Goal: Transaction & Acquisition: Purchase product/service

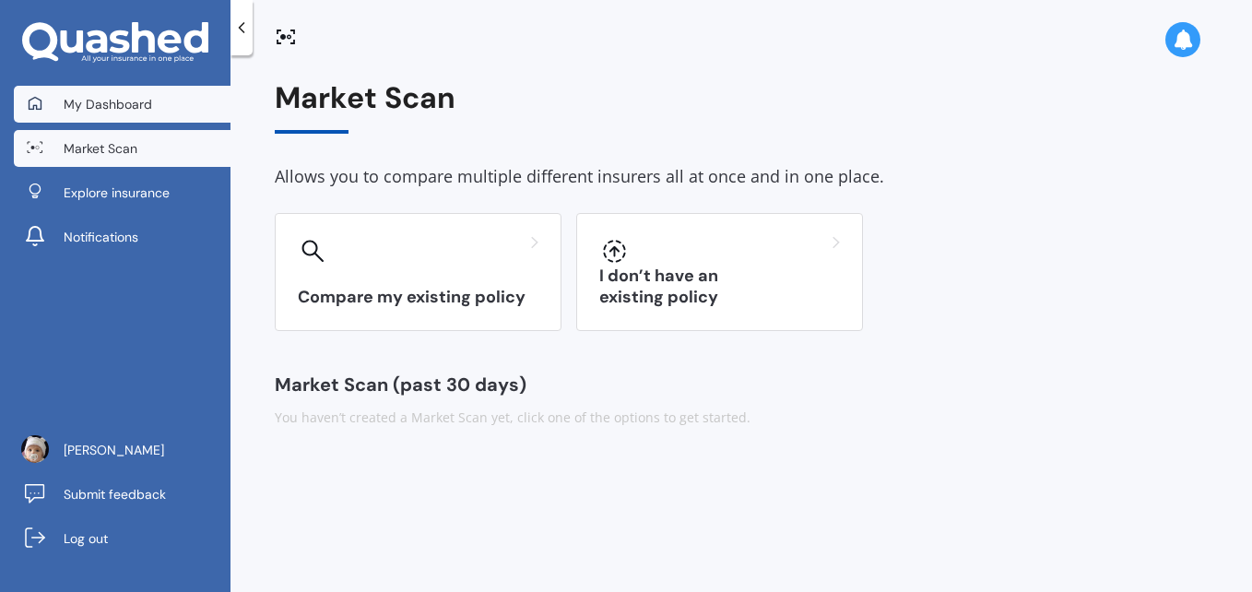
click at [122, 99] on span "My Dashboard" at bounding box center [108, 104] width 88 height 18
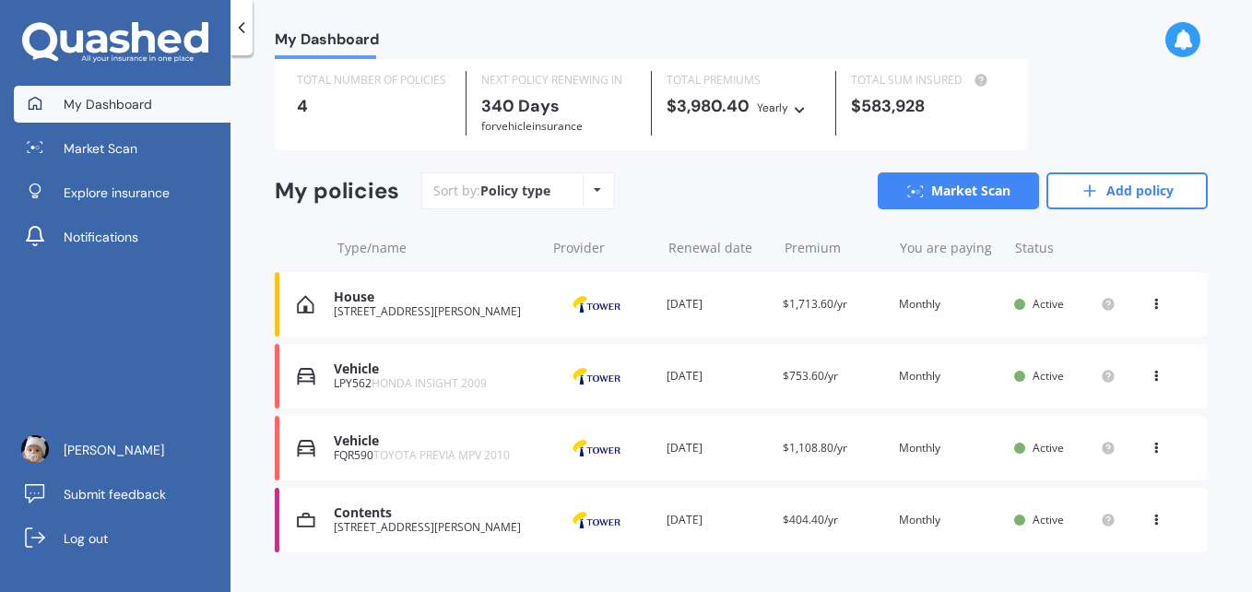
scroll to position [98, 0]
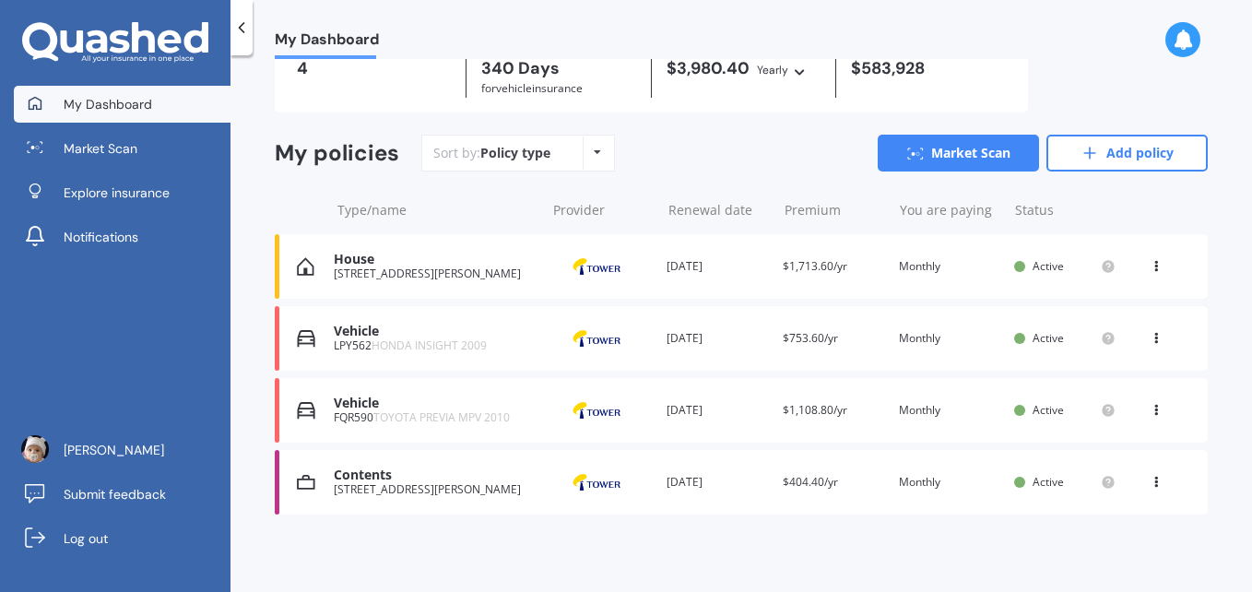
click at [395, 331] on div "Vehicle" at bounding box center [435, 332] width 202 height 16
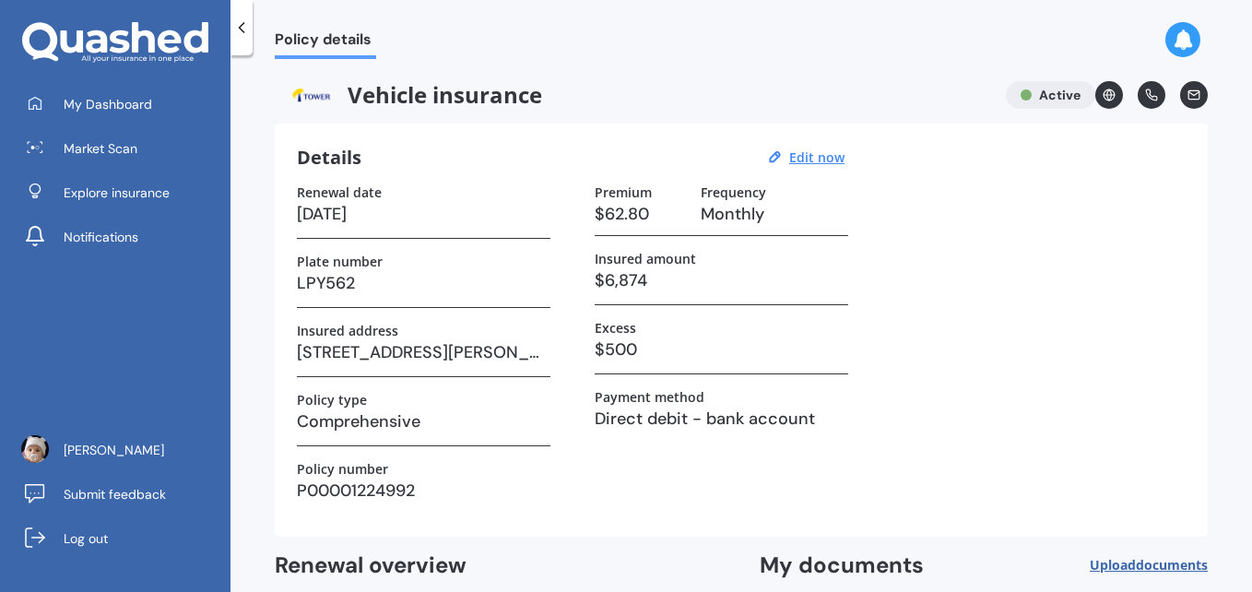
scroll to position [185, 0]
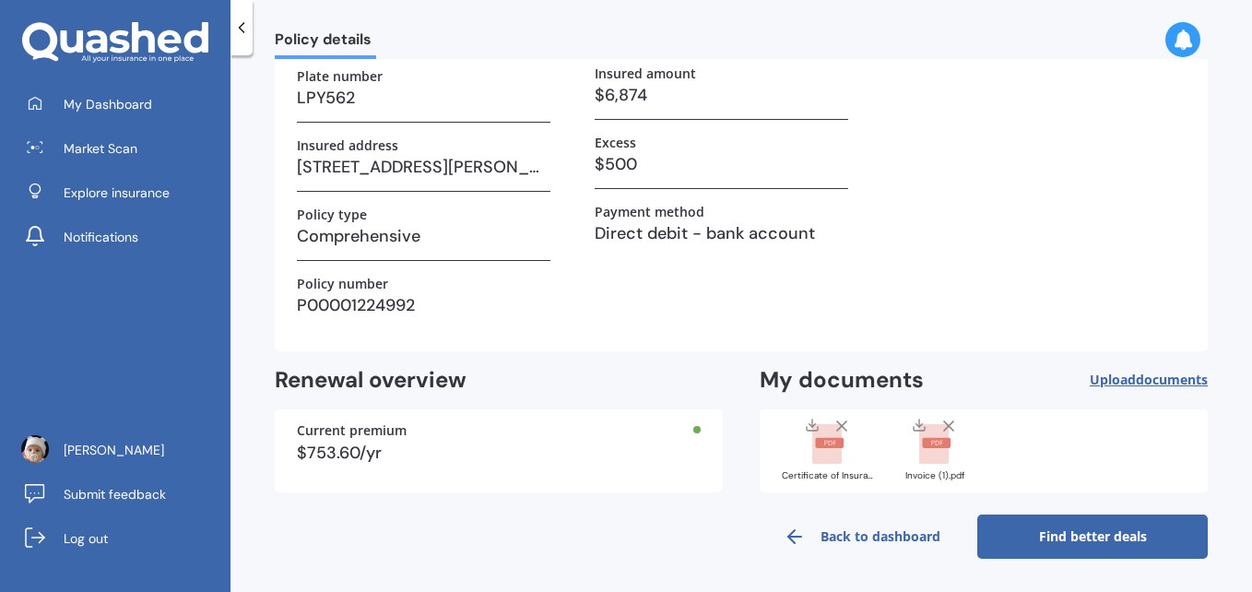
click at [1034, 527] on link "Find better deals" at bounding box center [1092, 536] width 230 height 44
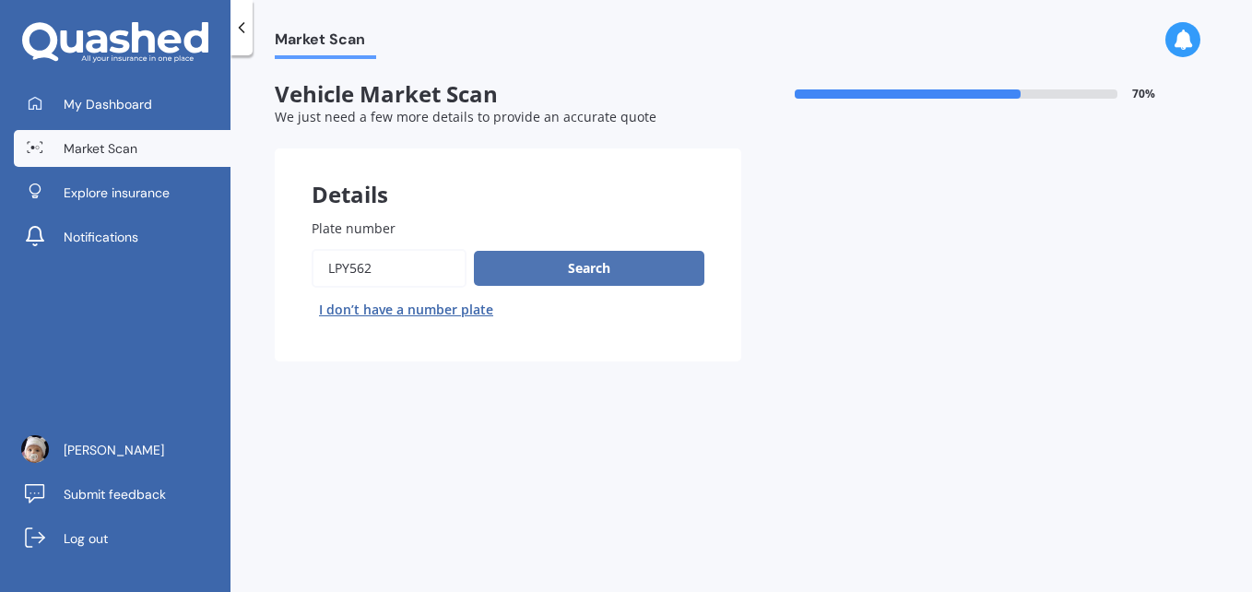
click at [577, 275] on button "Search" at bounding box center [589, 268] width 230 height 35
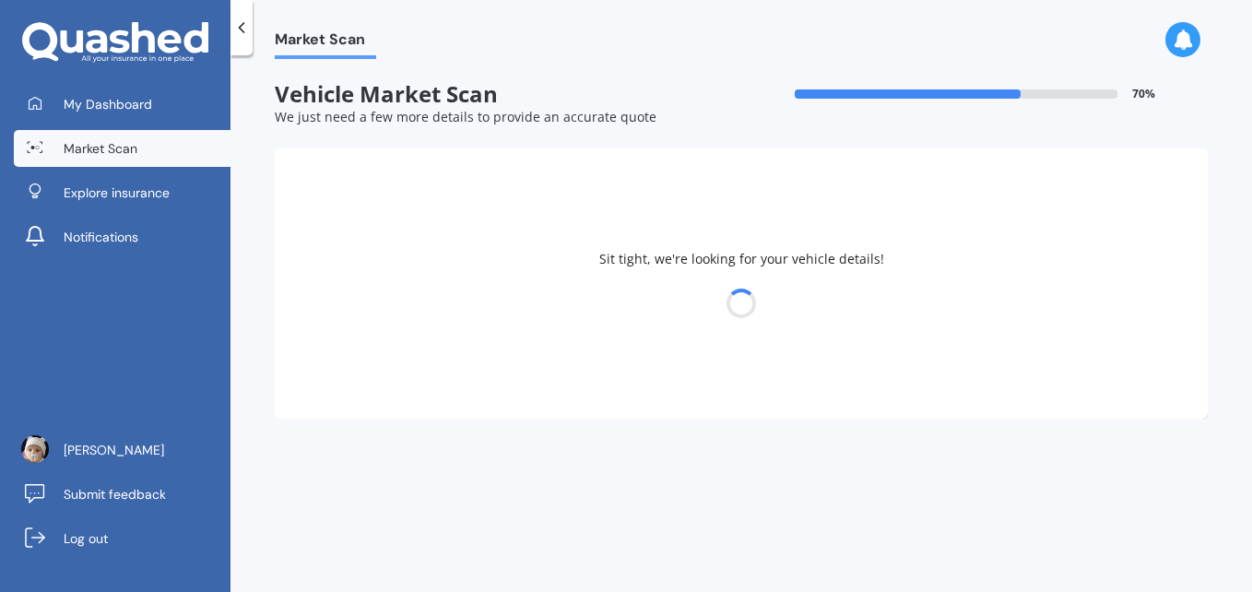
select select "HONDA"
select select "INSIGHT"
select select "19"
select select "09"
select select "1981"
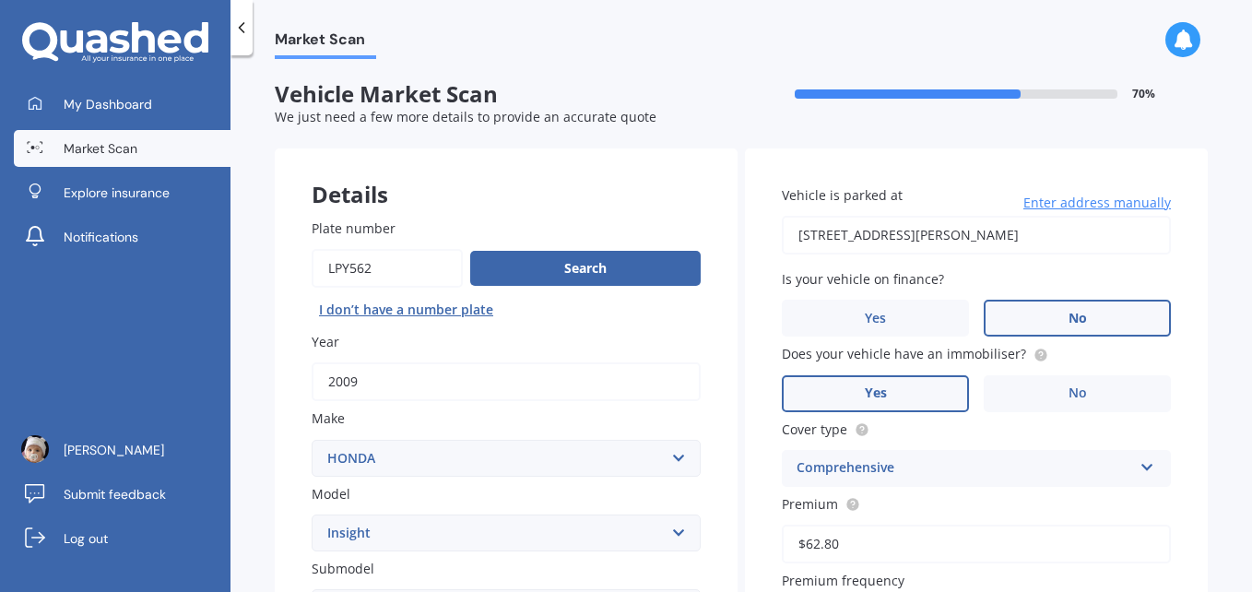
click at [1074, 312] on span "No" at bounding box center [1077, 319] width 18 height 16
click at [0, 0] on input "No" at bounding box center [0, 0] width 0 height 0
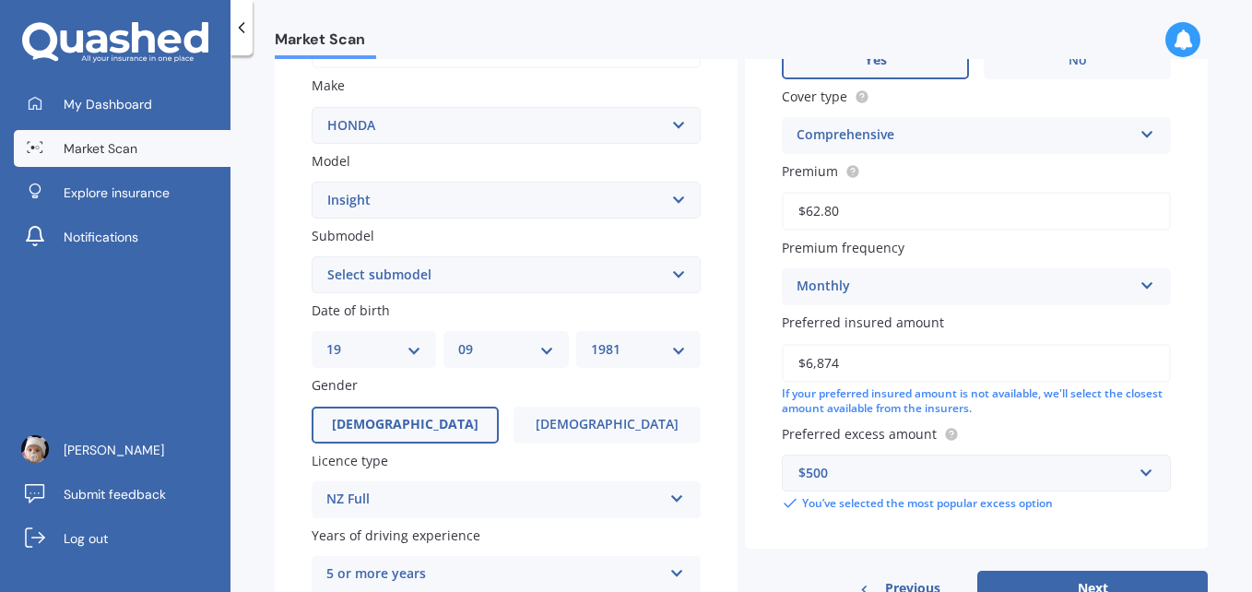
scroll to position [322, 0]
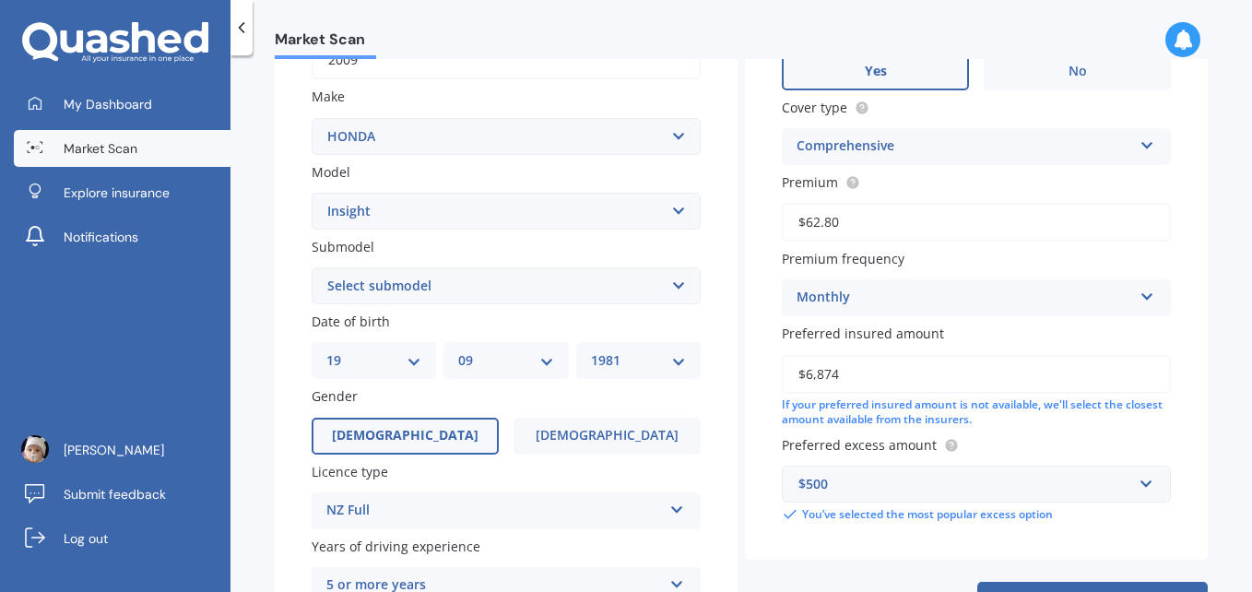
click at [677, 288] on select "Select submodel Hybrid" at bounding box center [506, 285] width 389 height 37
select select "HYBRID"
click at [312, 267] on select "Select submodel Hybrid" at bounding box center [506, 285] width 389 height 37
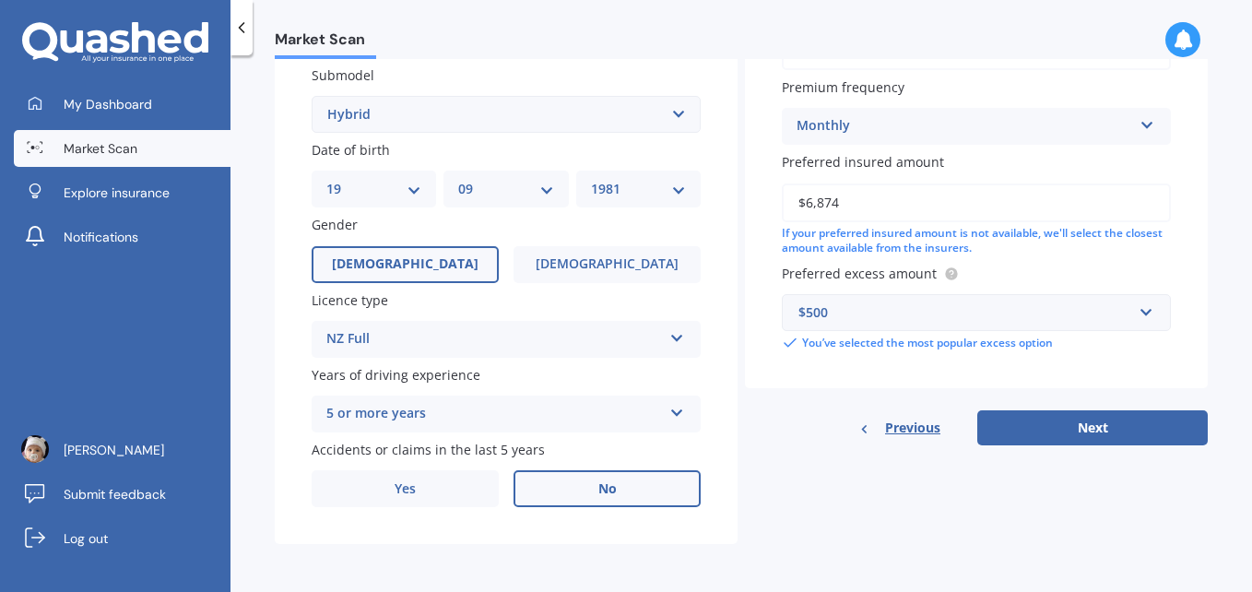
click at [610, 498] on label "No" at bounding box center [606, 488] width 187 height 37
click at [0, 0] on input "No" at bounding box center [0, 0] width 0 height 0
click at [1077, 429] on button "Next" at bounding box center [1092, 427] width 230 height 35
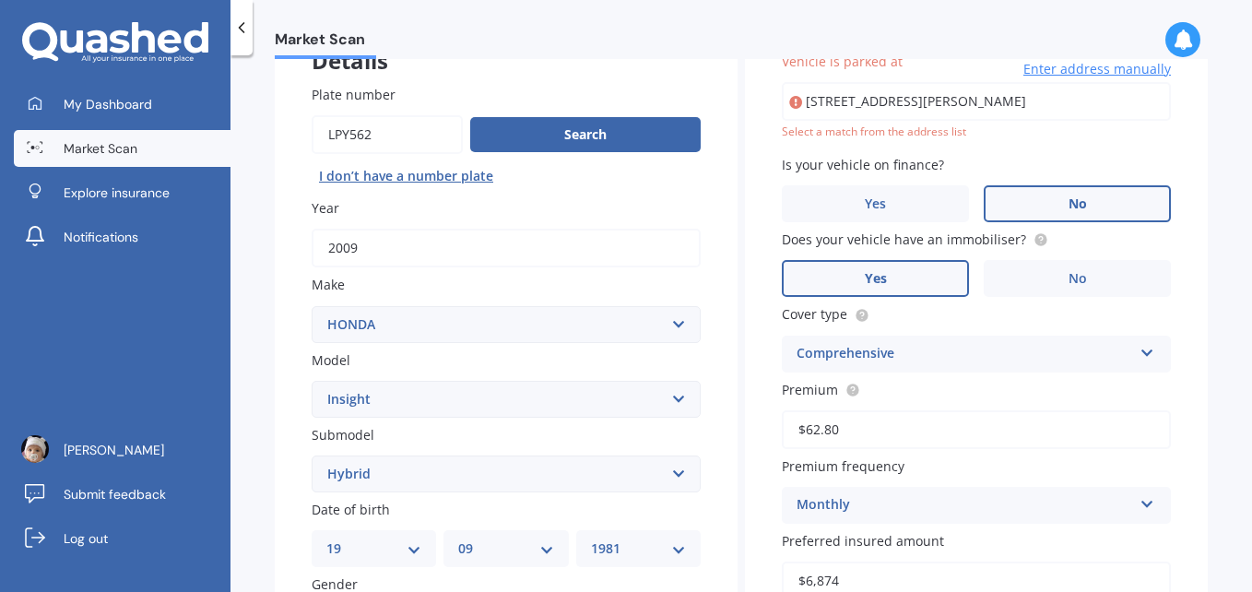
scroll to position [126, 0]
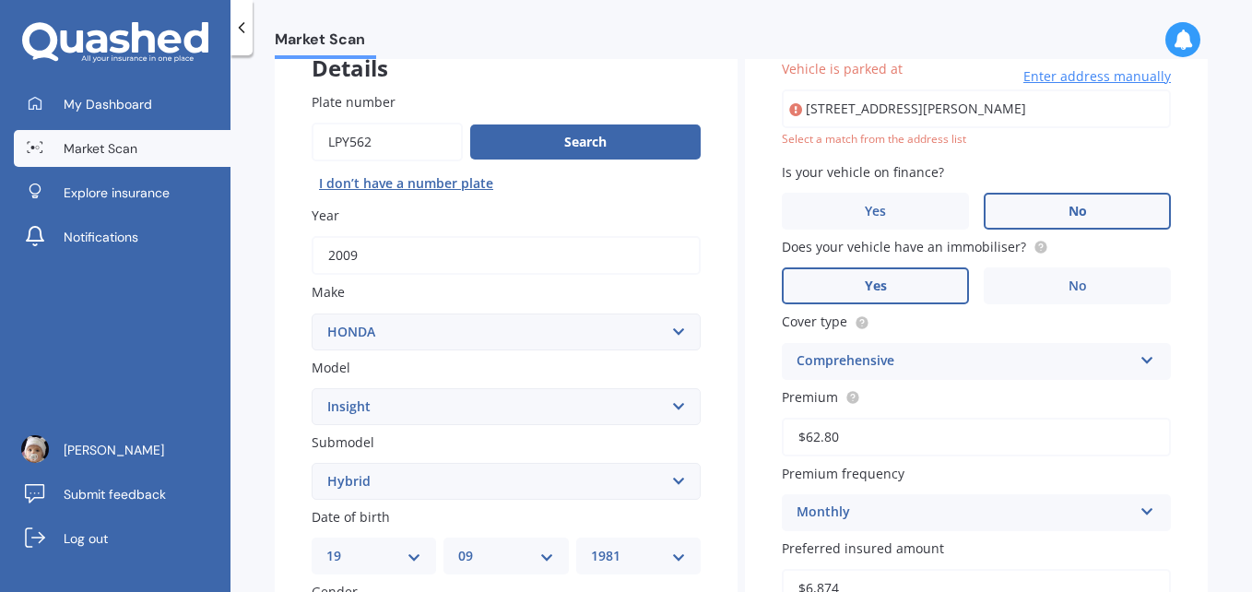
type input "[STREET_ADDRESS][PERSON_NAME]"
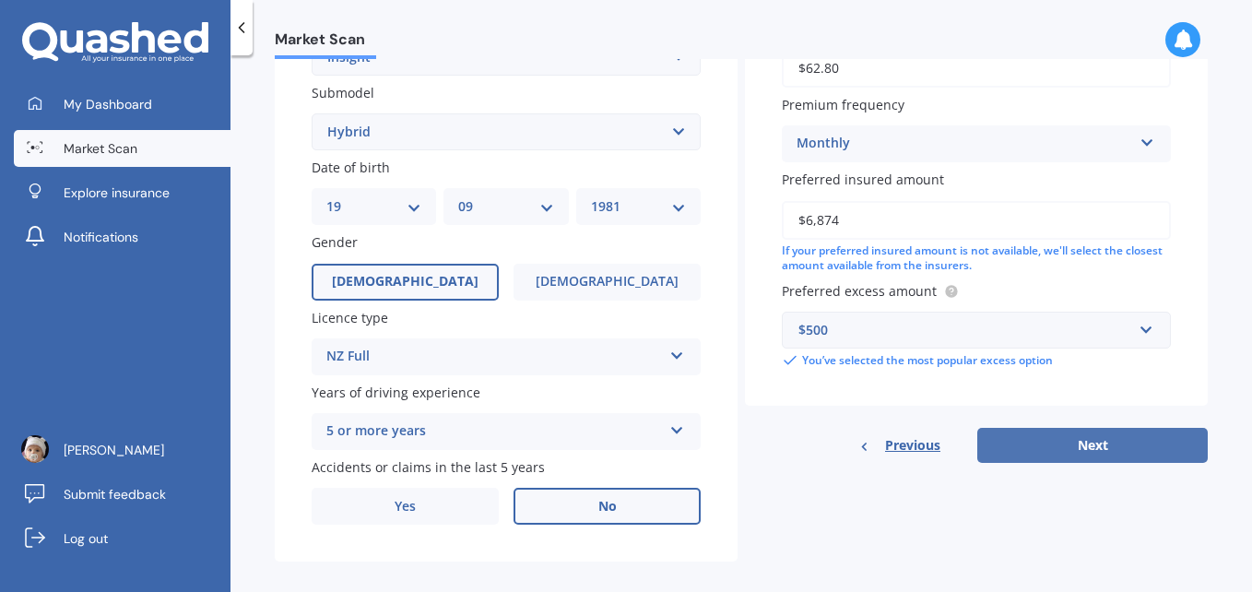
scroll to position [477, 0]
click at [1083, 437] on button "Next" at bounding box center [1092, 444] width 230 height 35
select select "19"
select select "09"
select select "1981"
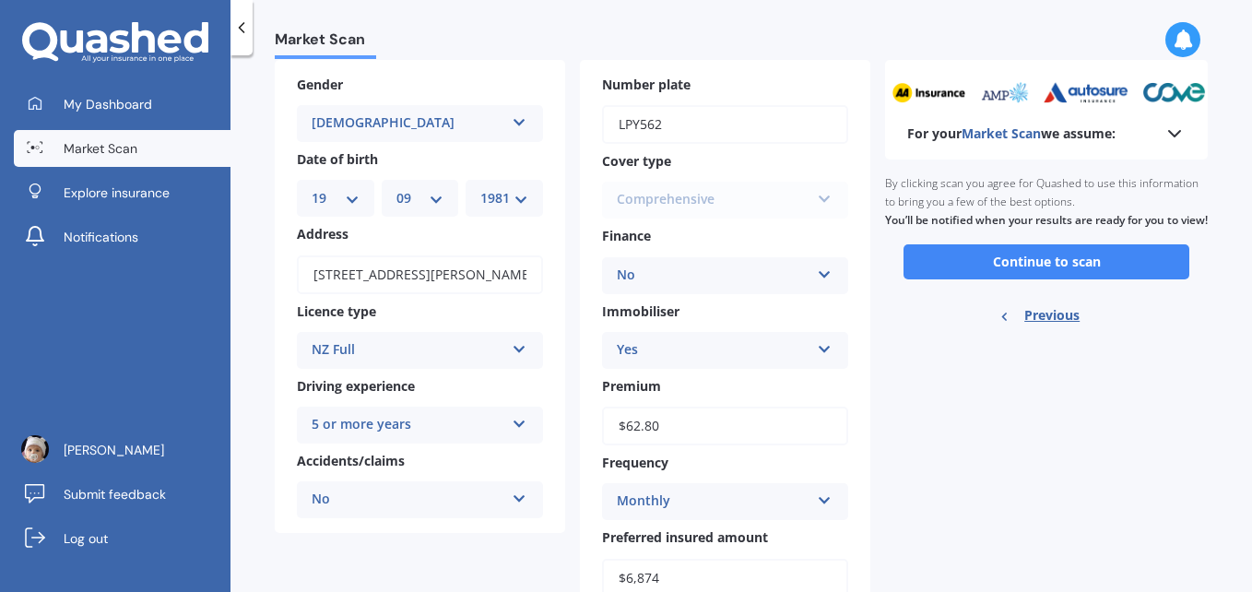
scroll to position [0, 0]
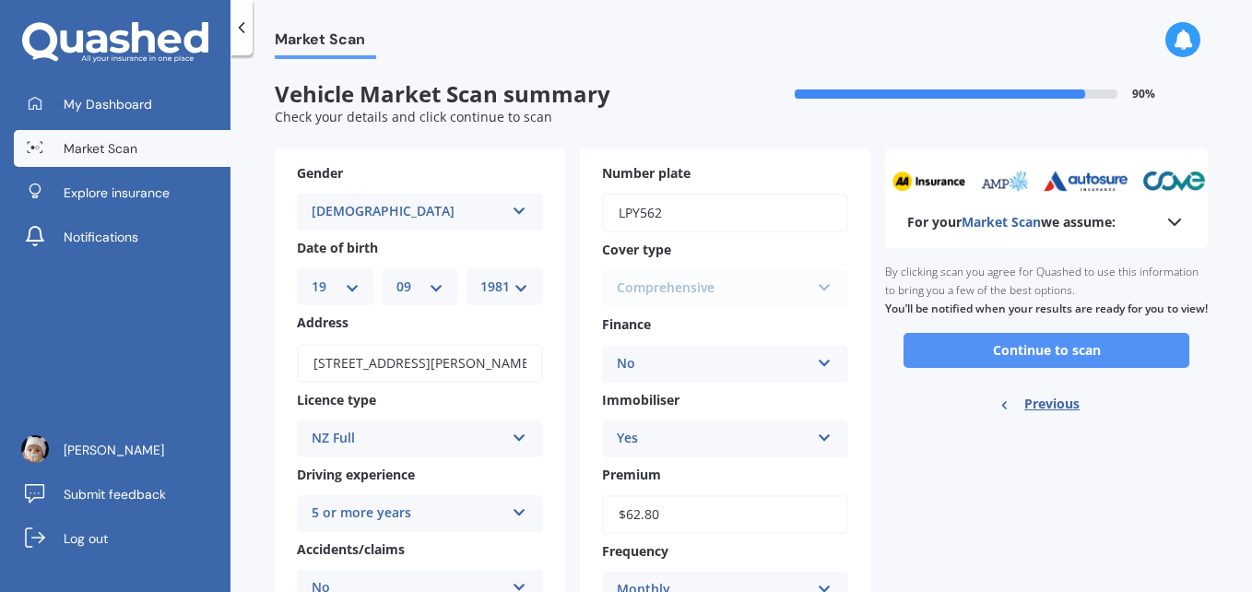
click at [1001, 363] on button "Continue to scan" at bounding box center [1046, 350] width 286 height 35
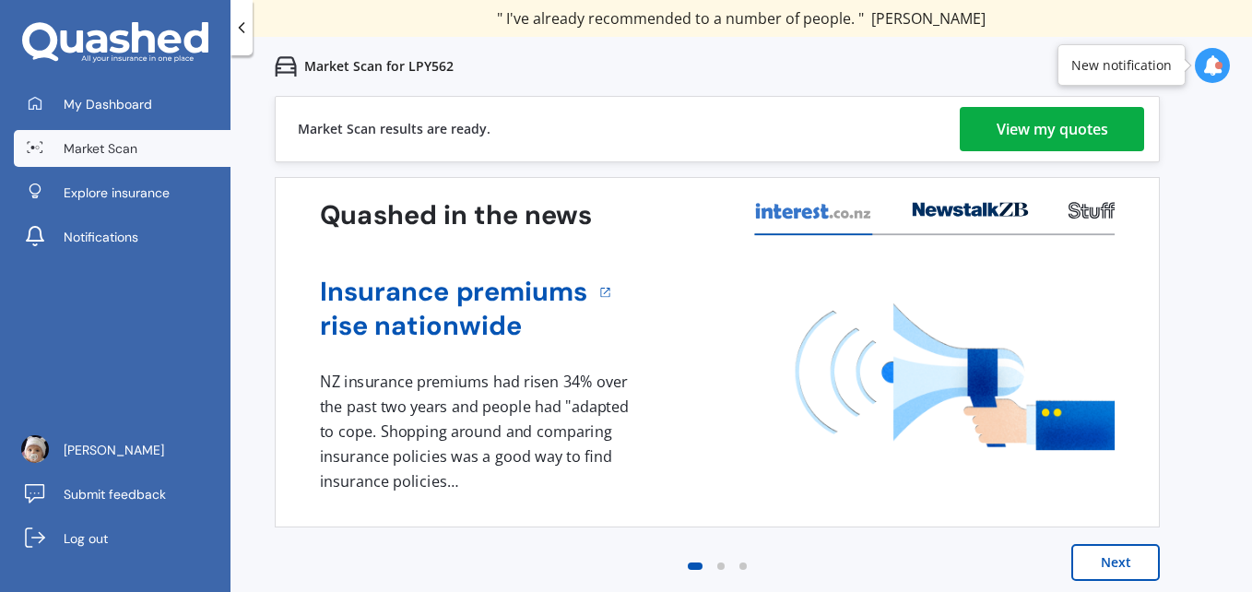
click at [1031, 135] on div "View my quotes" at bounding box center [1052, 129] width 112 height 44
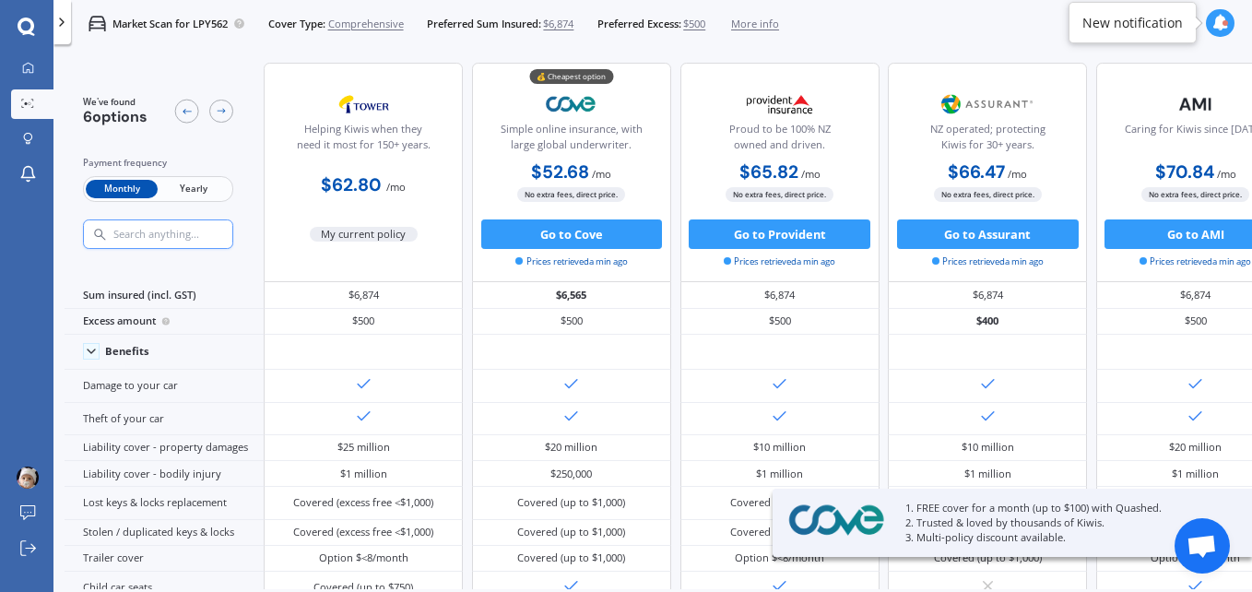
click at [194, 185] on span "Yearly" at bounding box center [194, 189] width 72 height 19
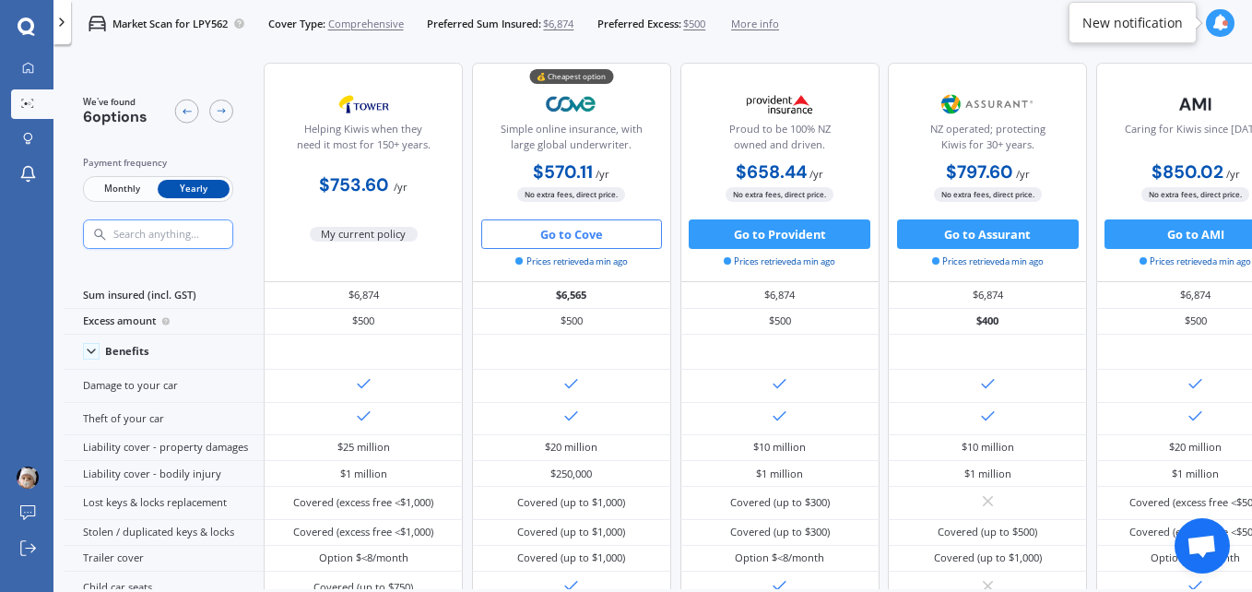
click at [562, 223] on button "Go to Cove" at bounding box center [572, 233] width 182 height 29
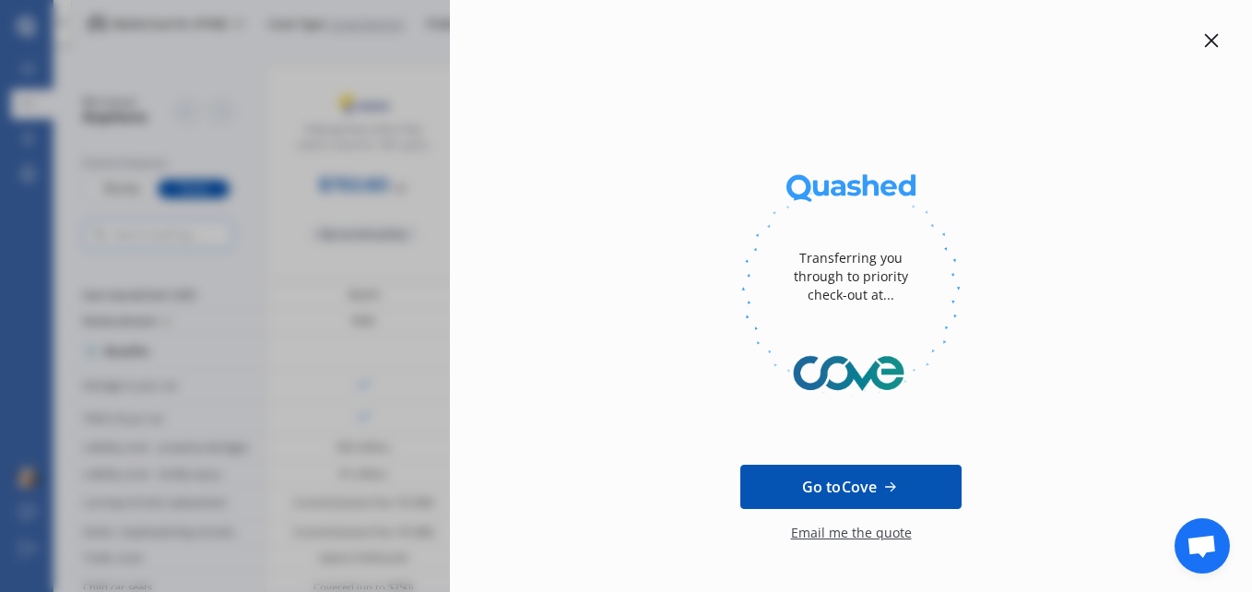
scroll to position [917, 0]
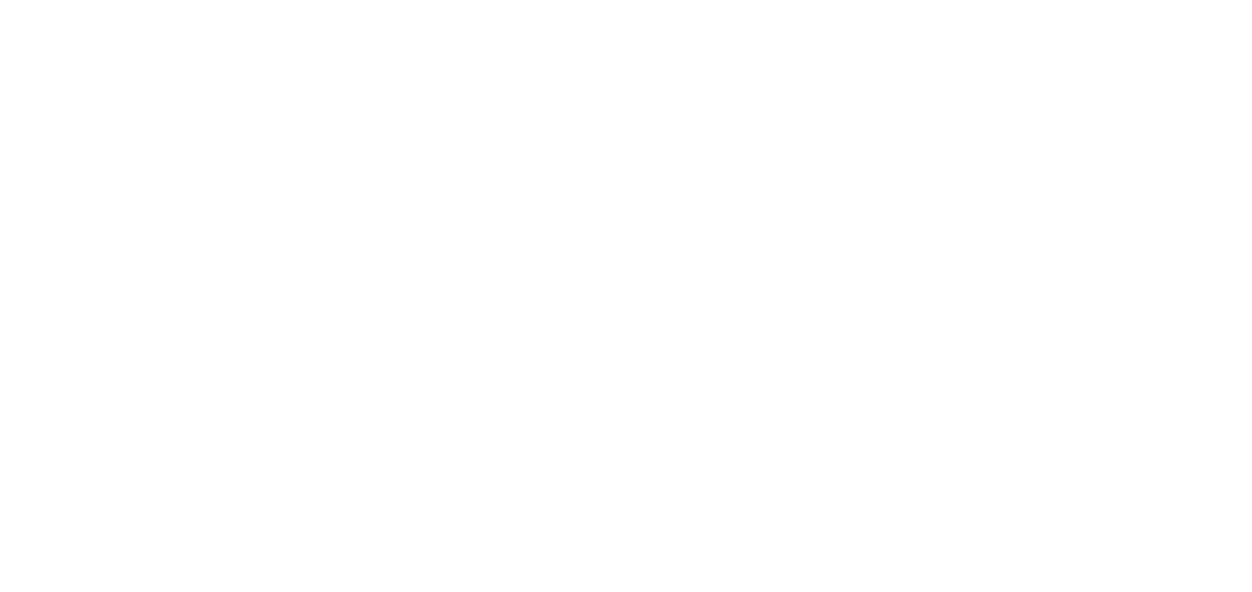
click at [309, 96] on div at bounding box center [626, 296] width 1252 height 592
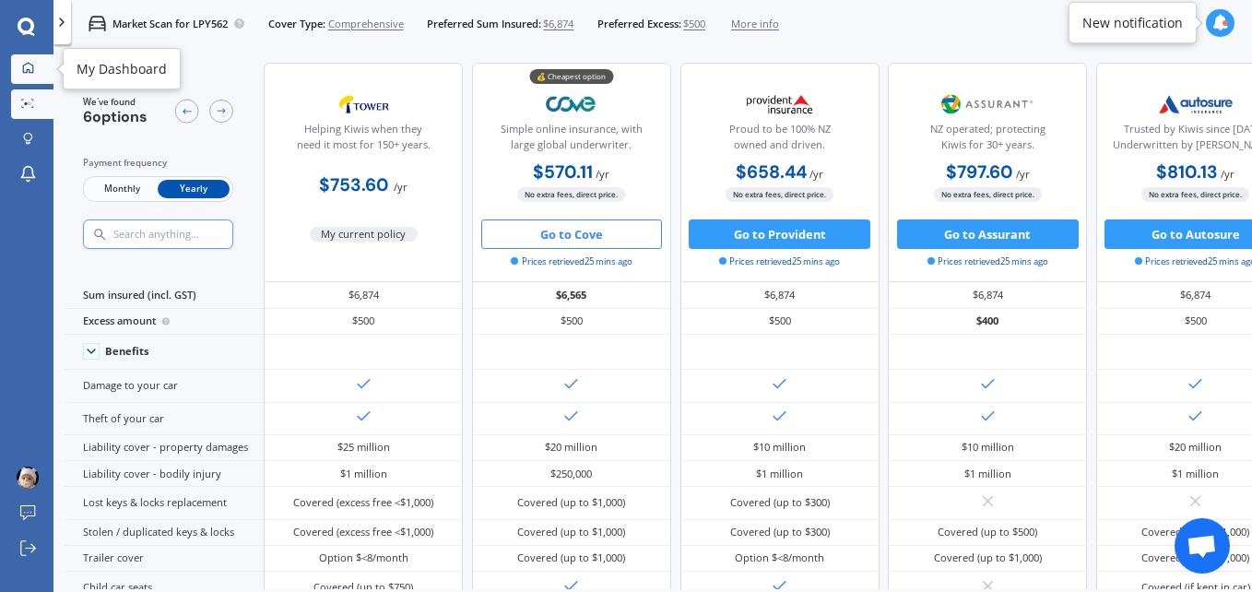
click at [30, 67] on icon at bounding box center [28, 68] width 12 height 12
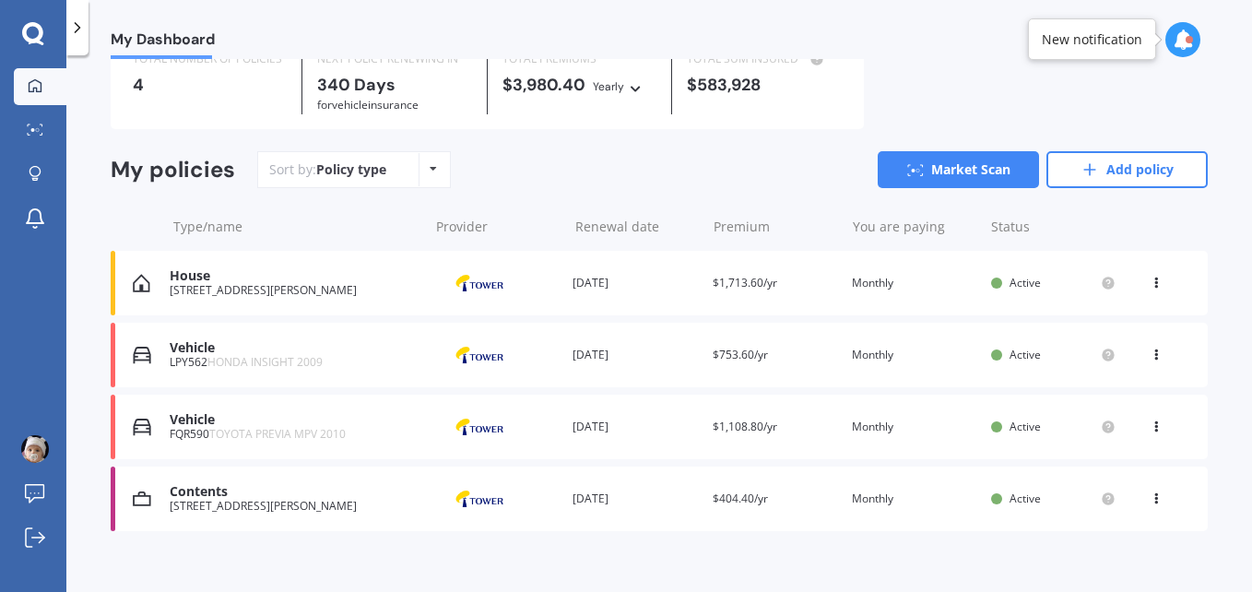
scroll to position [80, 0]
click at [231, 420] on div "Vehicle" at bounding box center [294, 419] width 249 height 16
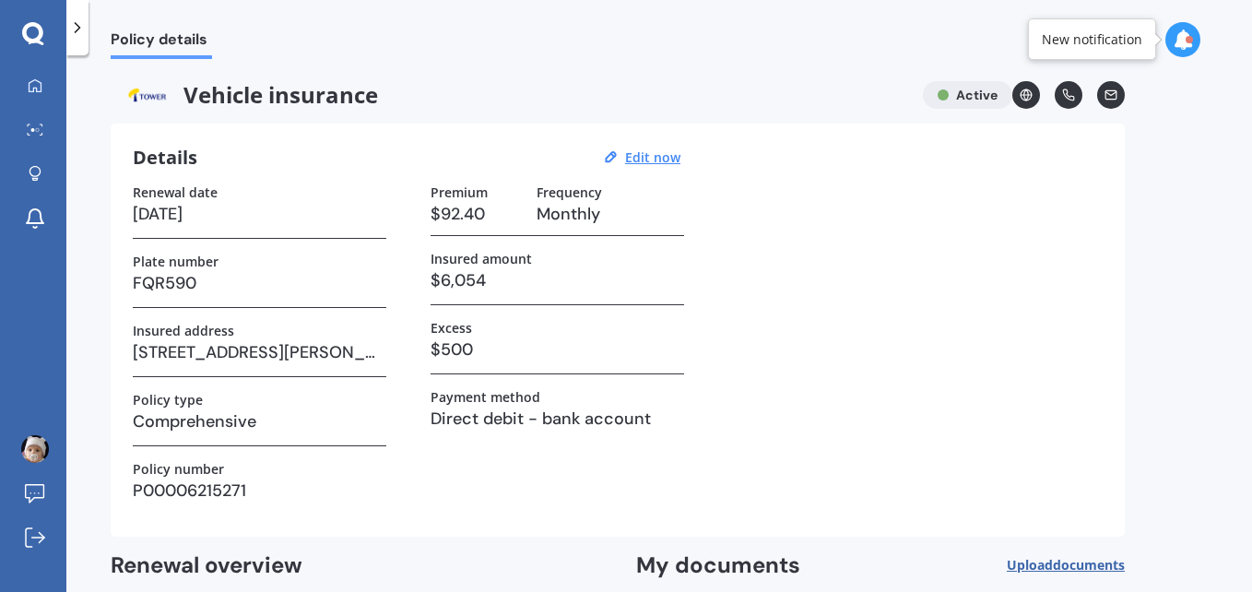
scroll to position [185, 0]
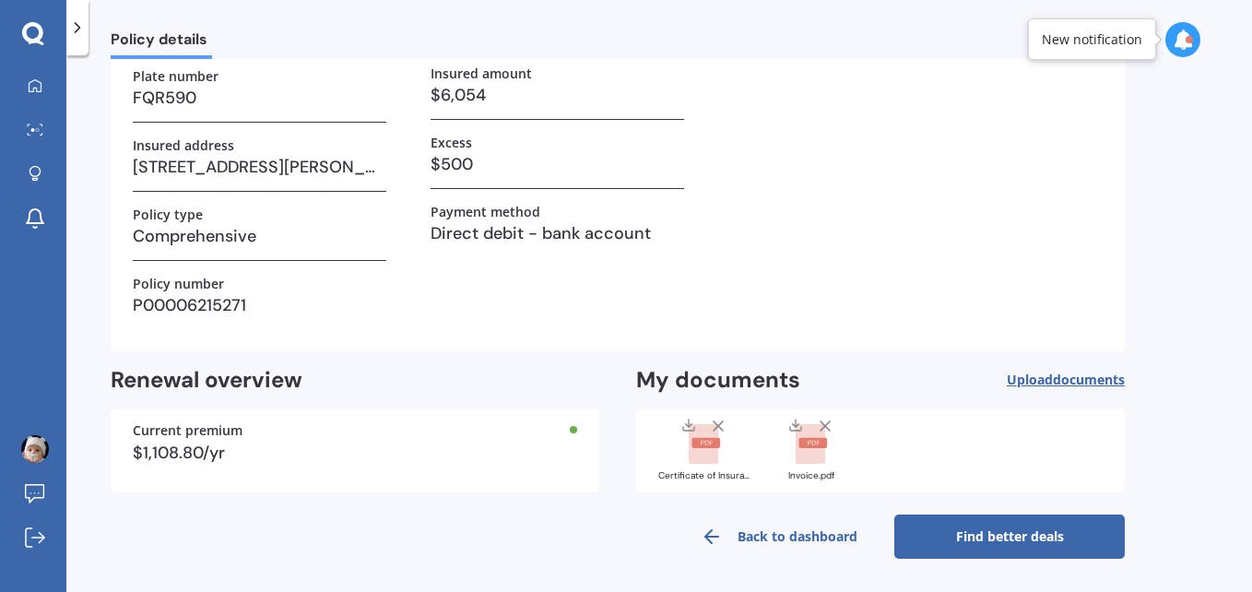
click at [989, 537] on link "Find better deals" at bounding box center [1009, 536] width 230 height 44
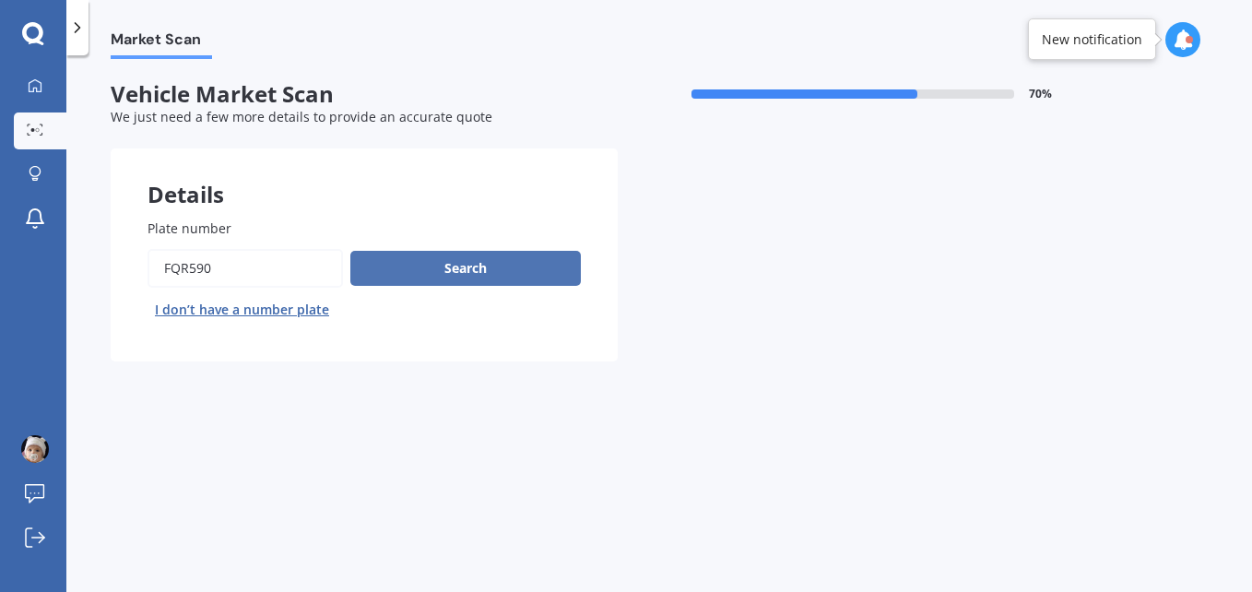
click at [459, 259] on button "Search" at bounding box center [465, 268] width 230 height 35
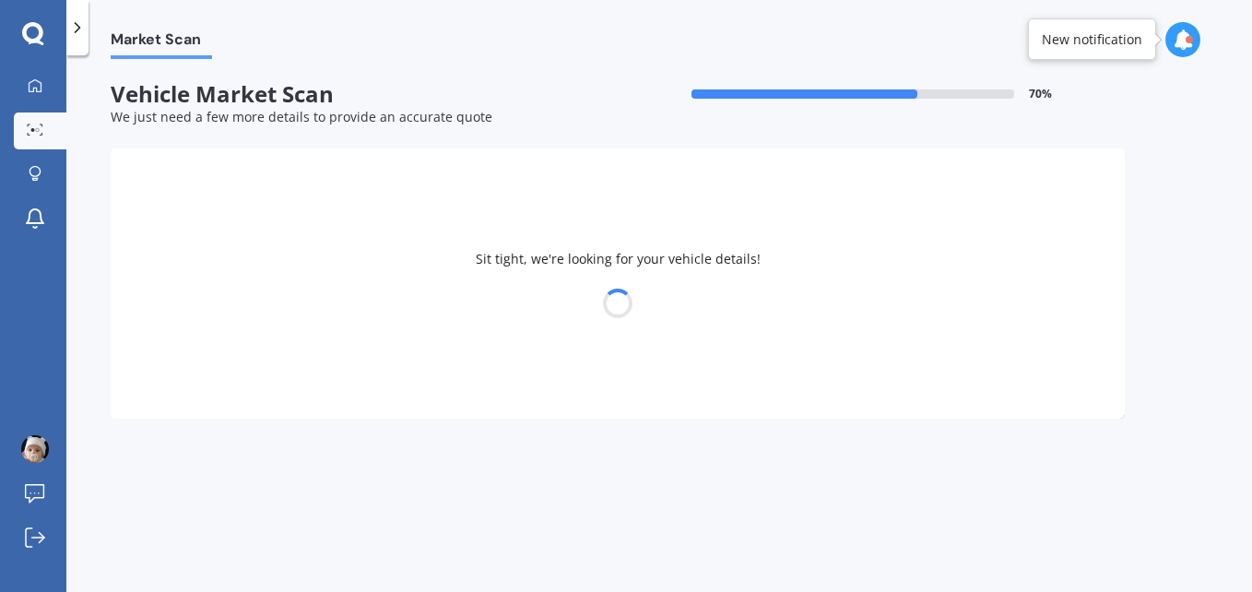
select select "TOYOTA"
select select "19"
select select "09"
select select "1981"
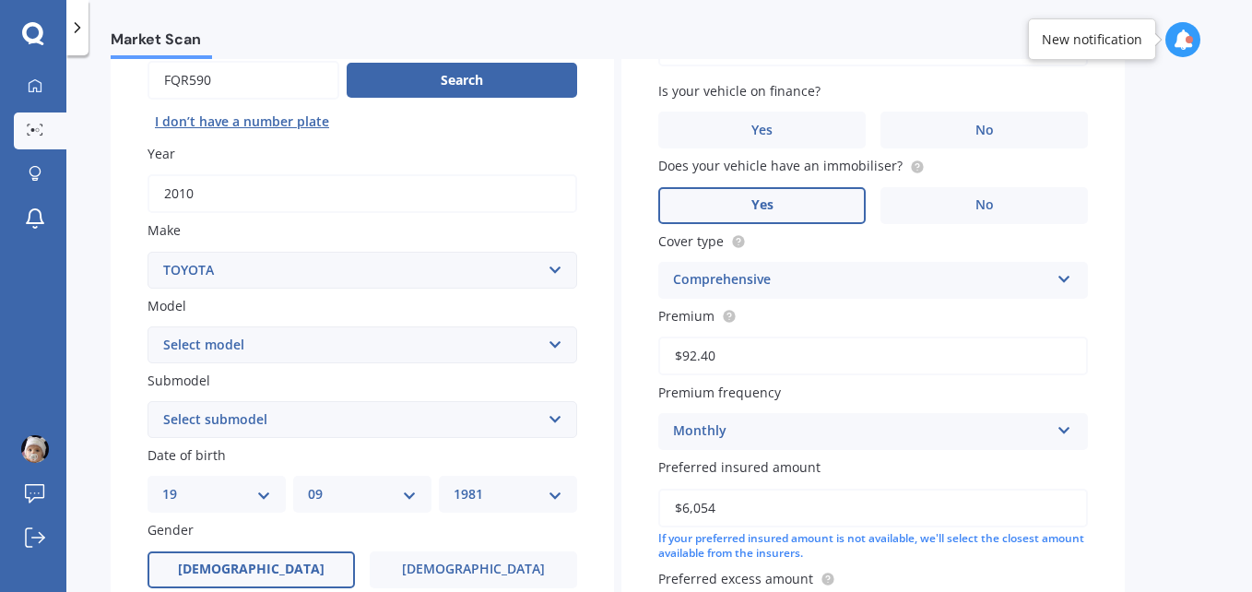
scroll to position [189, 0]
click at [557, 270] on select "Select make AC ALFA ROMEO ASTON MARTIN AUDI AUSTIN BEDFORD Bentley BMW BYD CADI…" at bounding box center [362, 269] width 430 height 37
click at [560, 342] on select "Select model 4 Runner 86 [PERSON_NAME] Alphard Altezza Aqua Aristo Aurion Auris…" at bounding box center [362, 343] width 430 height 37
click at [125, 313] on div "Plate number Search I don’t have a number plate Year [DATE] Make Select make AC…" at bounding box center [362, 421] width 503 height 856
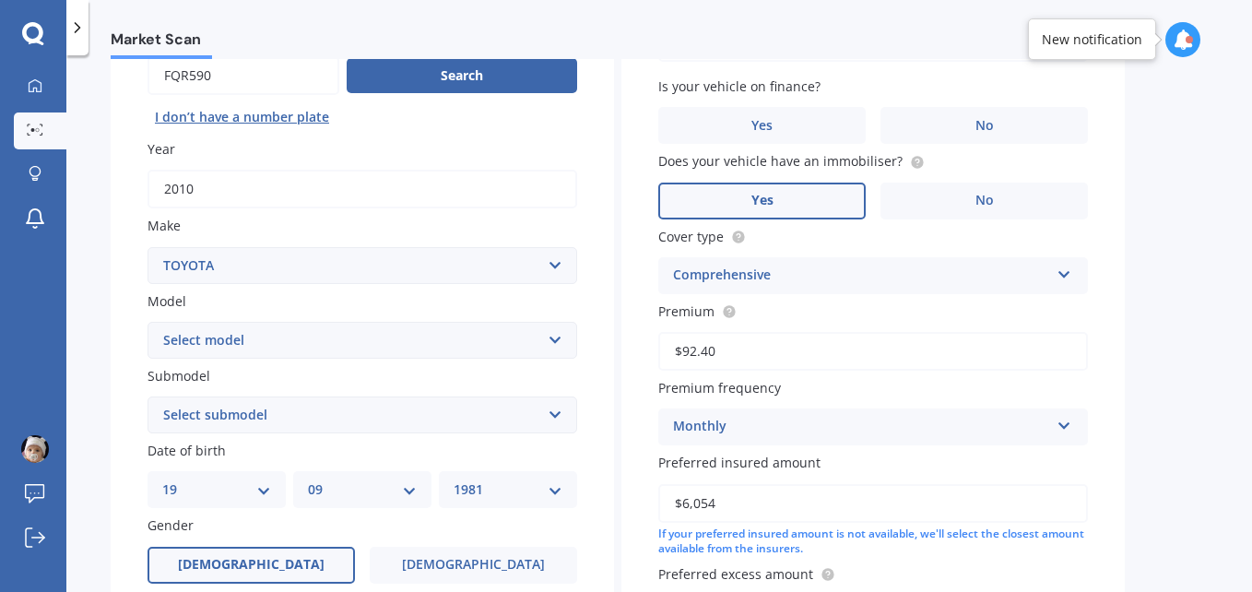
scroll to position [194, 0]
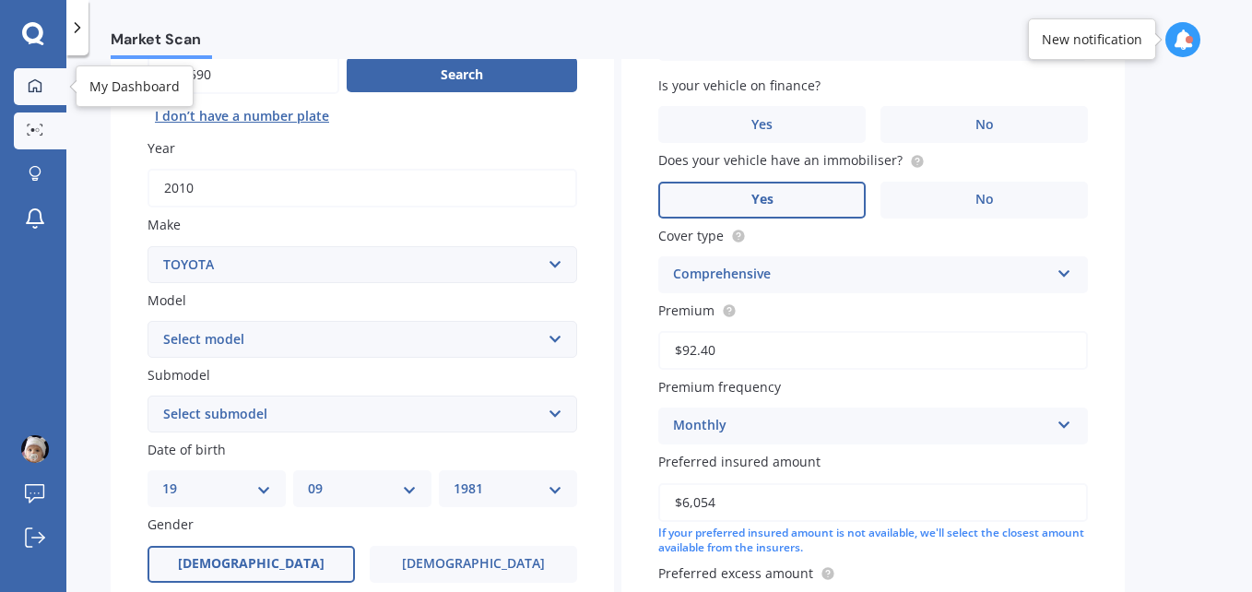
click at [33, 81] on icon at bounding box center [35, 84] width 13 height 13
